Goal: Transaction & Acquisition: Subscribe to service/newsletter

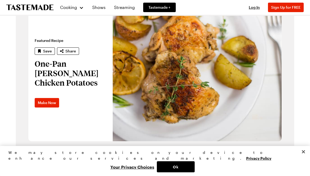
scroll to position [286, 0]
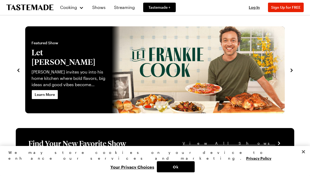
click at [195, 169] on button "Ok" at bounding box center [176, 166] width 38 height 11
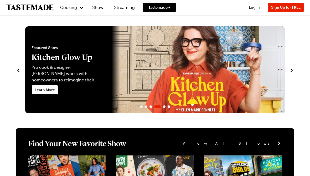
click at [79, 7] on div "Cooking" at bounding box center [72, 7] width 24 height 6
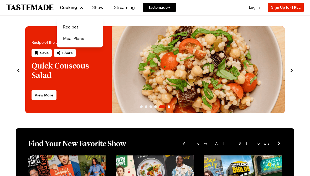
click at [73, 26] on link "Recipes" at bounding box center [80, 27] width 40 height 12
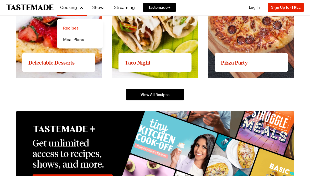
scroll to position [776, 0]
click at [155, 95] on span "View All Recipes" at bounding box center [155, 94] width 29 height 5
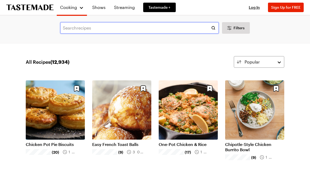
click at [106, 27] on input "text" at bounding box center [139, 28] width 159 height 12
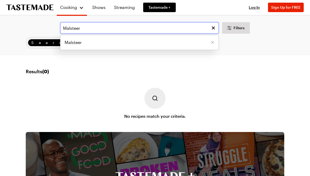
type input "Malsteer"
click at [79, 45] on span "Malsteer" at bounding box center [73, 42] width 17 height 6
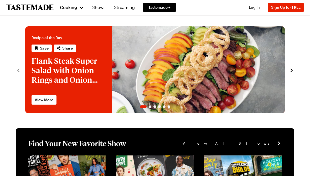
click at [74, 9] on span "Cooking" at bounding box center [68, 7] width 17 height 5
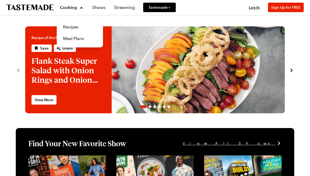
click at [75, 25] on link "Recipes" at bounding box center [80, 27] width 40 height 12
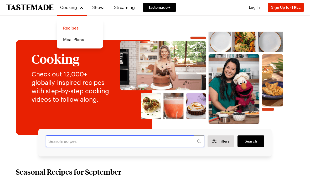
click at [97, 142] on input "text" at bounding box center [125, 141] width 159 height 12
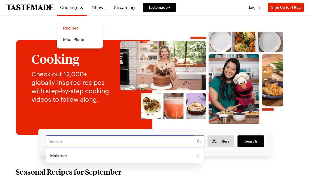
scroll to position [8, 0]
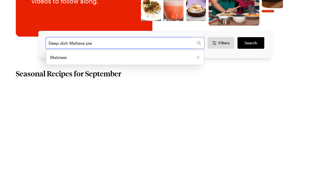
type input "Deep dish Maltese pie"
click at [252, 130] on span "Search" at bounding box center [251, 132] width 13 height 5
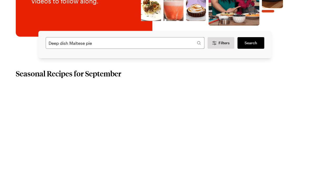
scroll to position [98, 0]
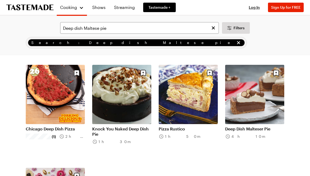
scroll to position [27, 0]
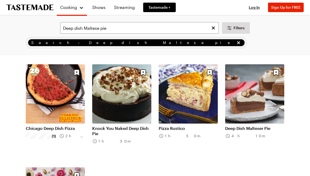
click at [261, 129] on link "Deep Dish Malteser Pie" at bounding box center [254, 128] width 59 height 5
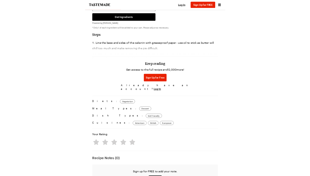
scroll to position [467, 0]
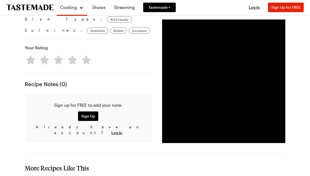
click at [284, 9] on span "Sign Up for FREE" at bounding box center [285, 7] width 29 height 4
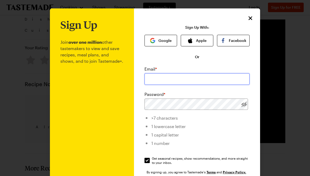
click at [174, 82] on input "email" at bounding box center [197, 79] width 105 height 12
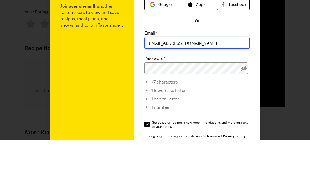
type input "jolettek@gmail.com"
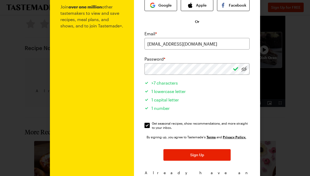
scroll to position [36, 0]
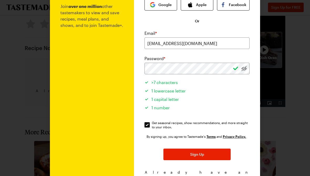
click at [203, 155] on span "Sign Up" at bounding box center [197, 153] width 14 height 5
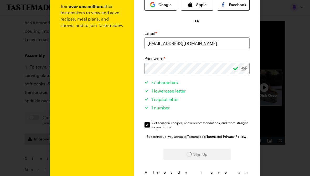
scroll to position [467, 0]
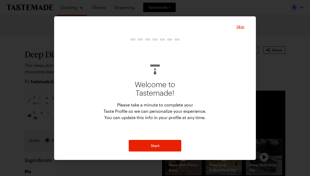
click at [241, 26] on span "Skip" at bounding box center [241, 26] width 8 height 5
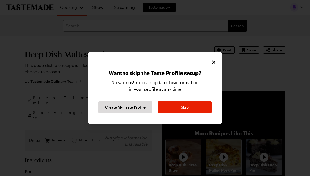
click at [189, 108] on button "Skip" at bounding box center [185, 107] width 54 height 12
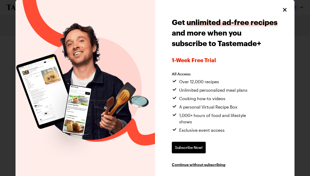
click at [283, 11] on icon "Close" at bounding box center [285, 10] width 6 height 6
type textarea "x"
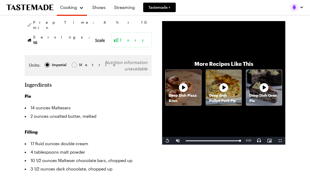
scroll to position [57, 0]
